Goal: Information Seeking & Learning: Learn about a topic

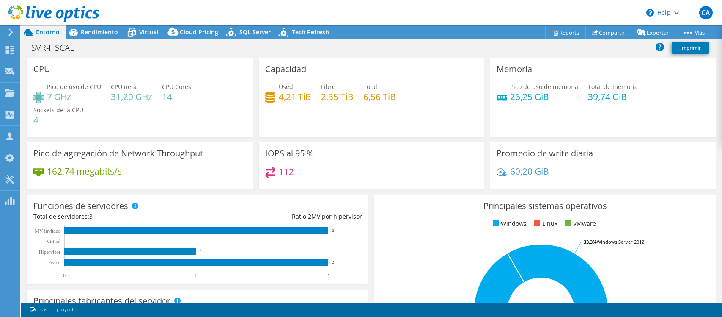
select select "USD"
click at [320, 123] on div "Capacidad Used 4,21 TiB Libre 2,35 TiB Total 6,56 TiB" at bounding box center [372, 97] width 226 height 79
click at [582, 112] on div "Memoria Pico de uso de memoria 26,25 GiB Total de memoria 39,74 GiB" at bounding box center [604, 97] width 226 height 79
drag, startPoint x: 363, startPoint y: 97, endPoint x: 392, endPoint y: 96, distance: 29.2
click at [392, 96] on h4 "6,56 TiB" at bounding box center [380, 96] width 33 height 9
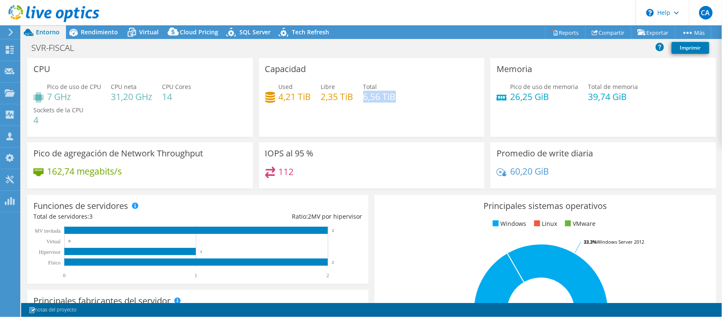
copy h4 "6,56 TiB"
click at [438, 74] on div "Capacidad Used 4,21 TiB Libre 2,35 TiB Total 6,56 TiB" at bounding box center [372, 97] width 226 height 79
click at [367, 98] on h4 "6,56 TiB" at bounding box center [380, 96] width 33 height 9
click at [392, 96] on h4 "6,56 TiB" at bounding box center [380, 96] width 33 height 9
click at [104, 34] on span "Rendimiento" at bounding box center [99, 32] width 37 height 8
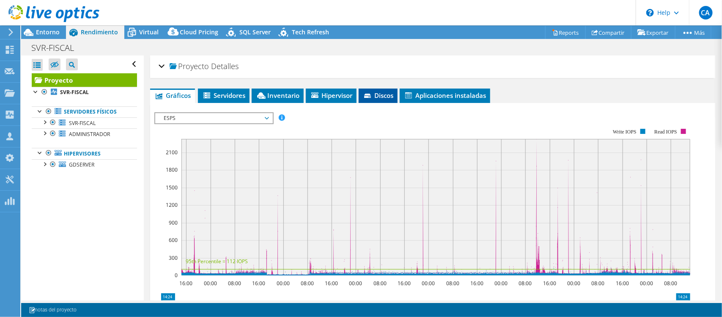
click at [376, 92] on span "Discos" at bounding box center [378, 95] width 30 height 8
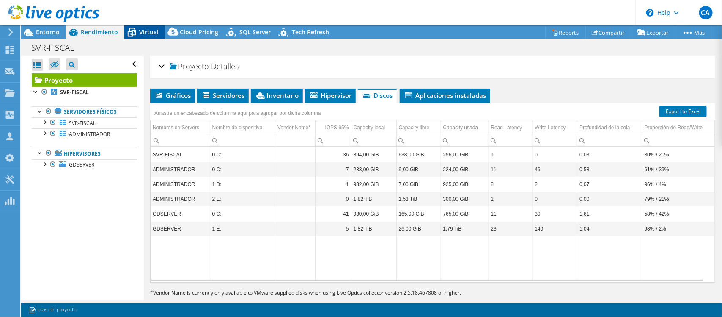
click at [146, 33] on span "Virtual" at bounding box center [148, 32] width 19 height 8
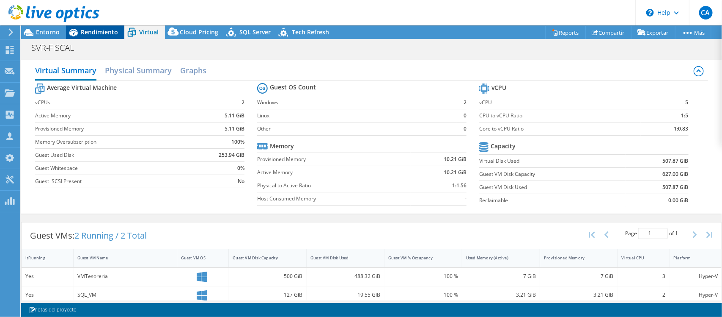
click at [99, 32] on span "Rendimiento" at bounding box center [99, 32] width 37 height 8
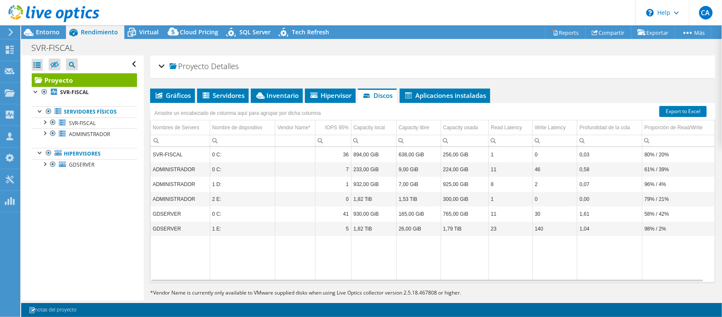
click at [93, 81] on link "Proyecto" at bounding box center [84, 80] width 105 height 14
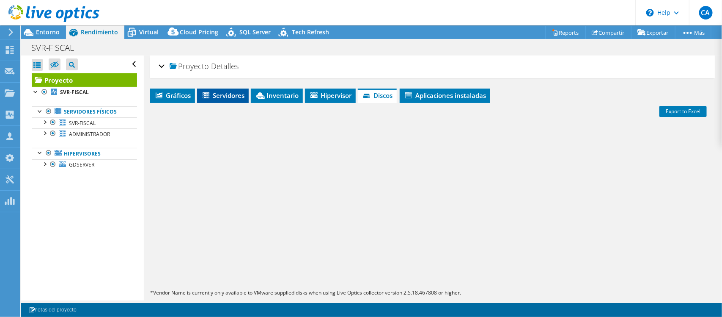
click at [175, 96] on span "Gráficos" at bounding box center [172, 95] width 36 height 8
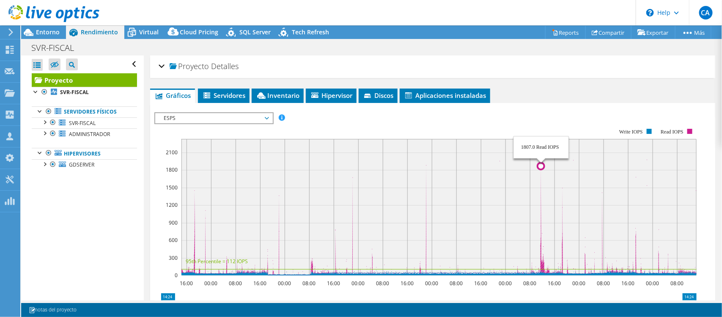
click at [541, 165] on circle at bounding box center [541, 166] width 7 height 7
click at [47, 28] on span "Entorno" at bounding box center [48, 32] width 24 height 8
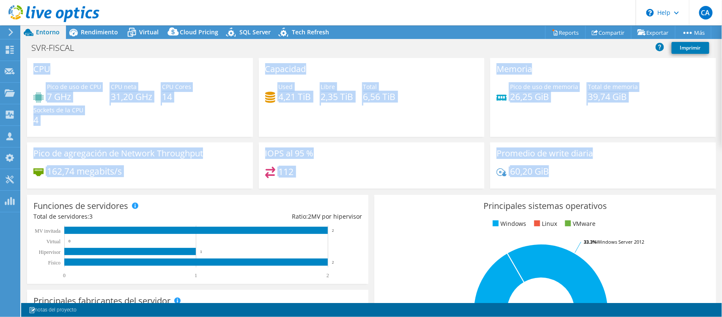
drag, startPoint x: 33, startPoint y: 67, endPoint x: 577, endPoint y: 170, distance: 553.6
click at [578, 171] on div "CPU Pico de uso de CPU 7 GHz CPU [PERSON_NAME] 31,20 GHz CPU Cores 14 Sockets d…" at bounding box center [371, 126] width 695 height 136
copy div "CPU Pico de uso de CPU 7 GHz CPU [PERSON_NAME] 31,20 GHz CPU Cores 14 Sockets d…"
